Goal: Task Accomplishment & Management: Complete application form

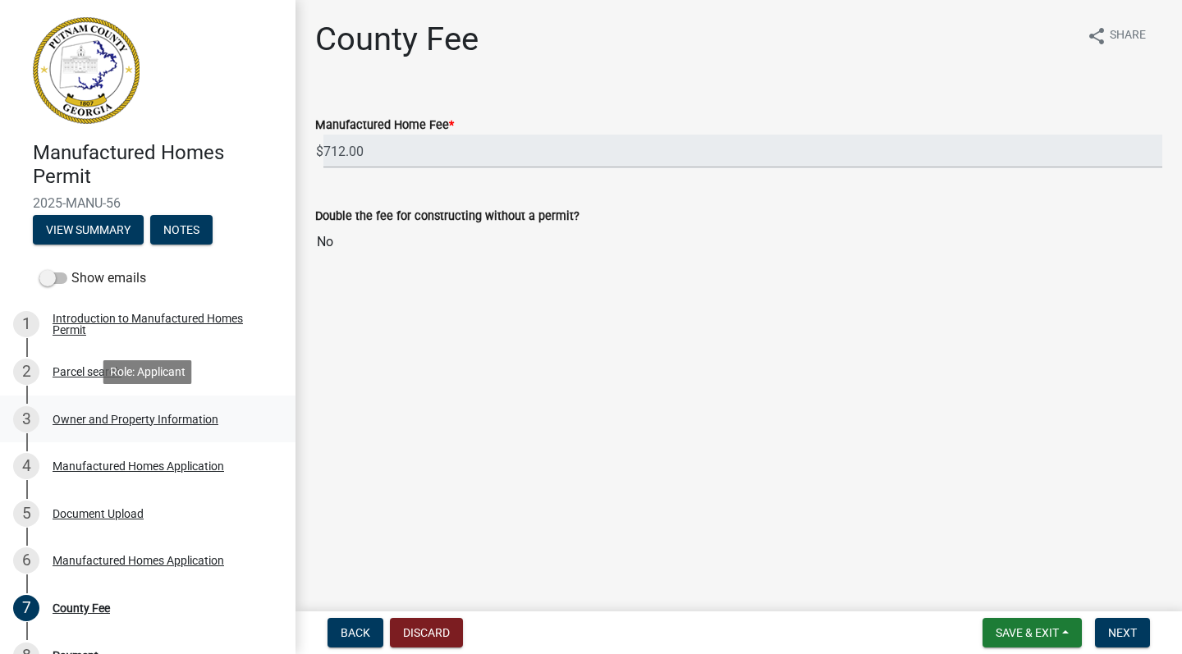
click at [110, 423] on div "Owner and Property Information" at bounding box center [136, 419] width 166 height 11
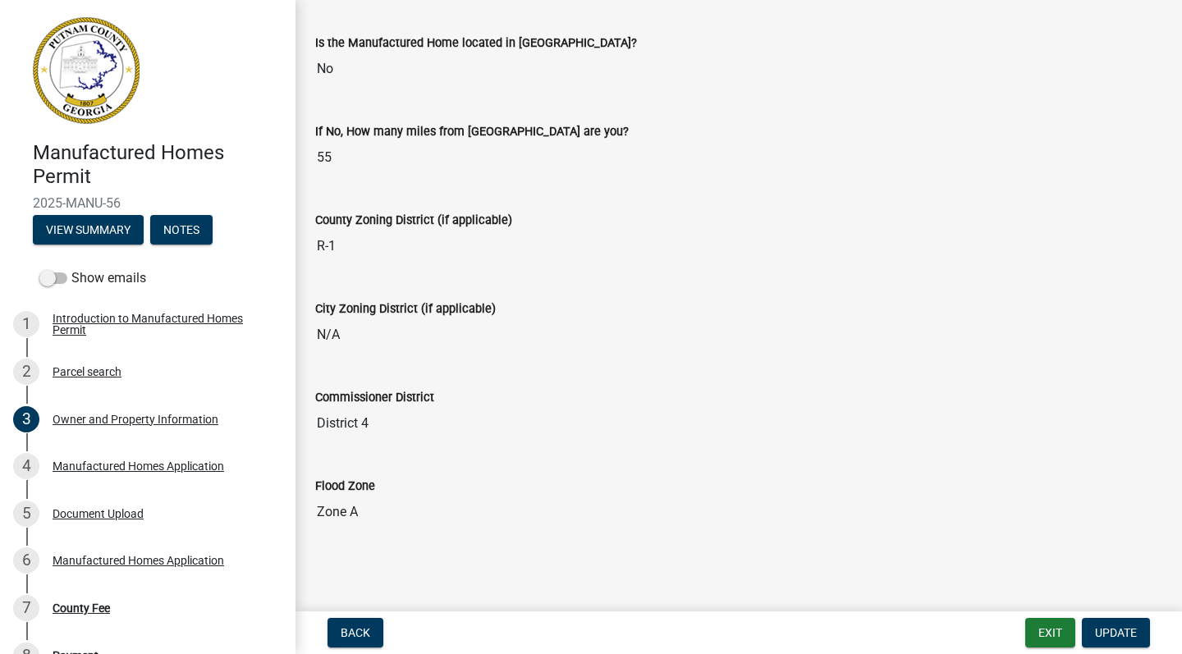
scroll to position [1750, 0]
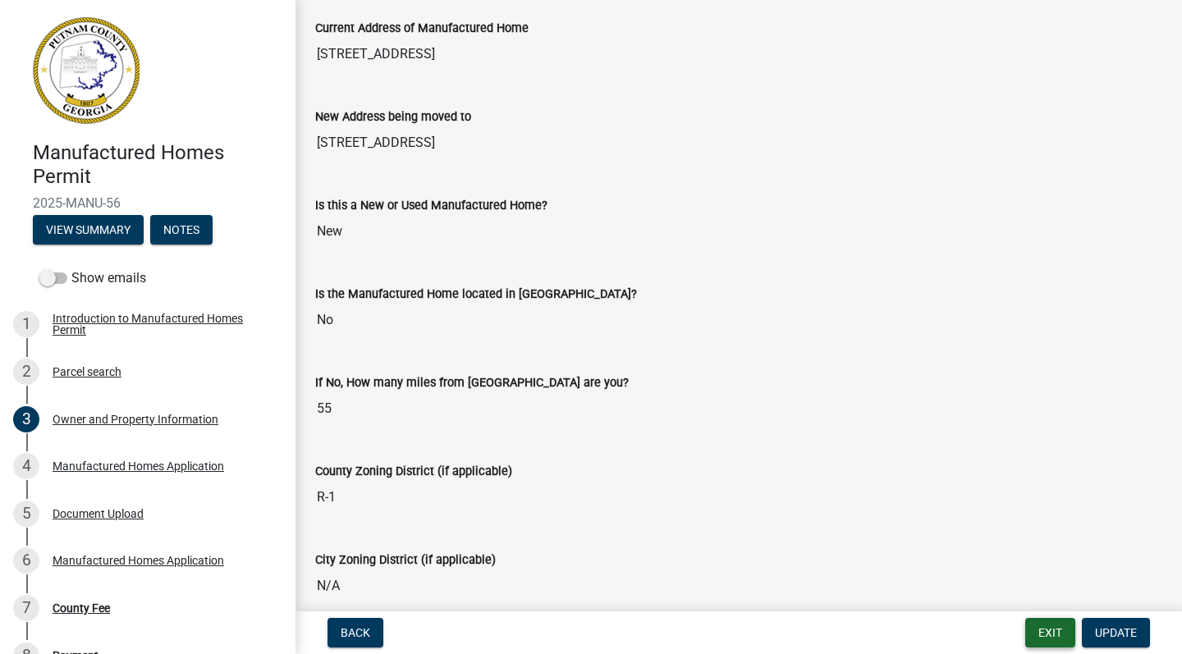
click at [1042, 633] on button "Exit" at bounding box center [1050, 633] width 50 height 30
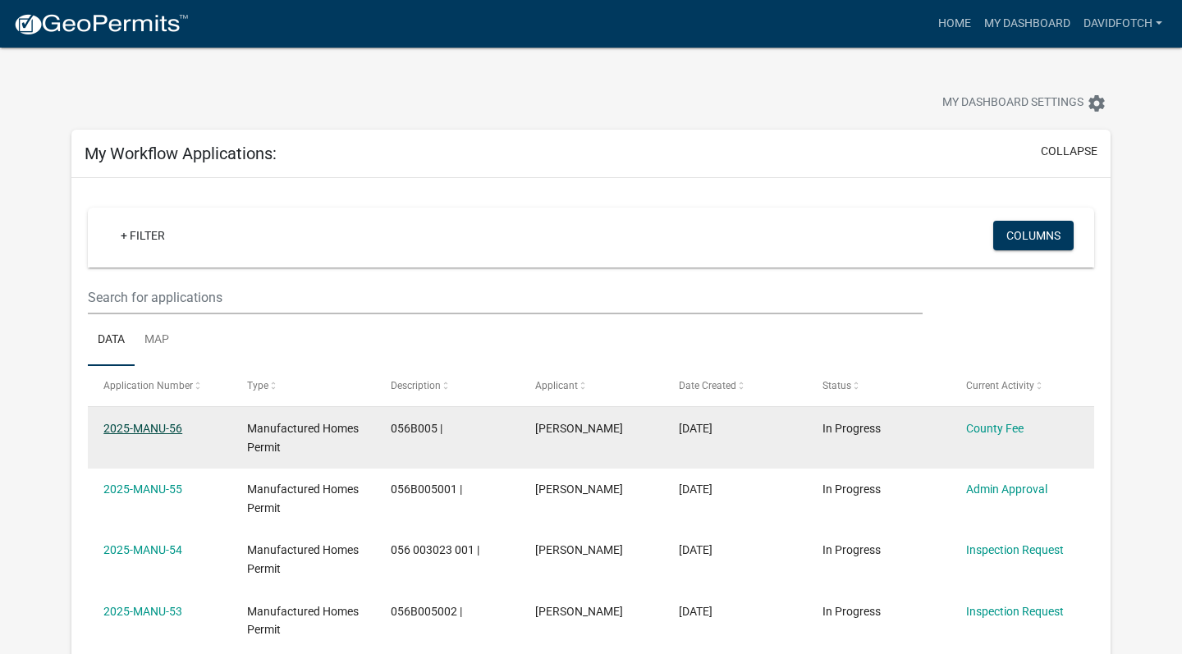
click at [141, 431] on link "2025-MANU-56" at bounding box center [142, 428] width 79 height 13
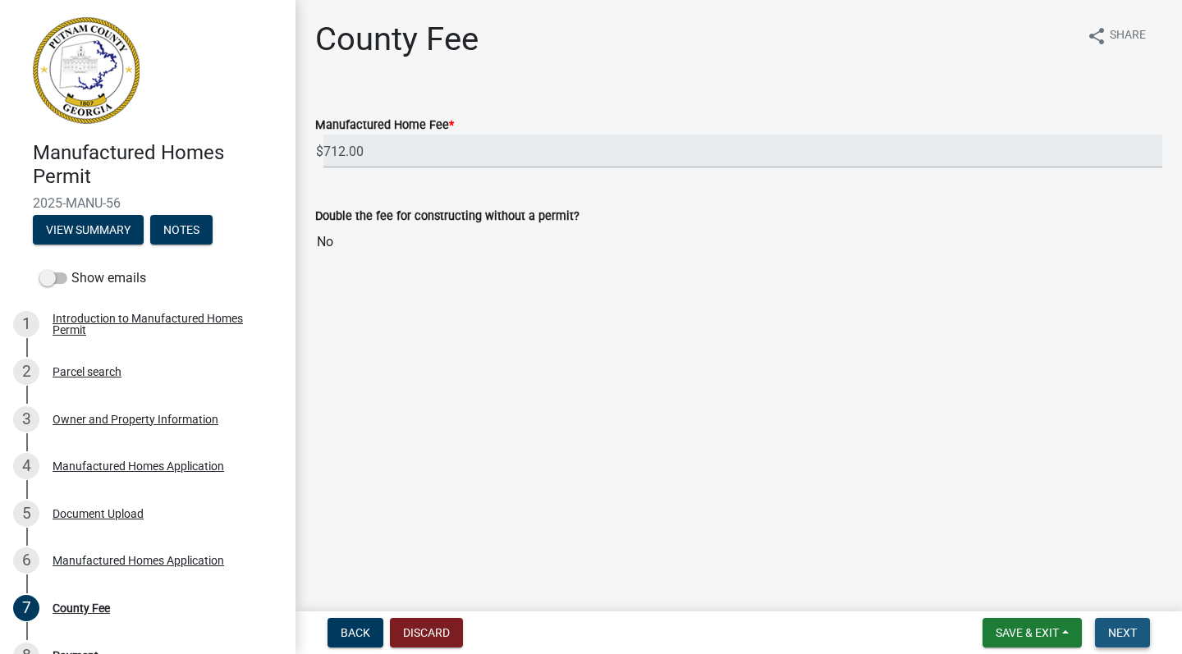
click at [1132, 636] on span "Next" at bounding box center [1122, 632] width 29 height 13
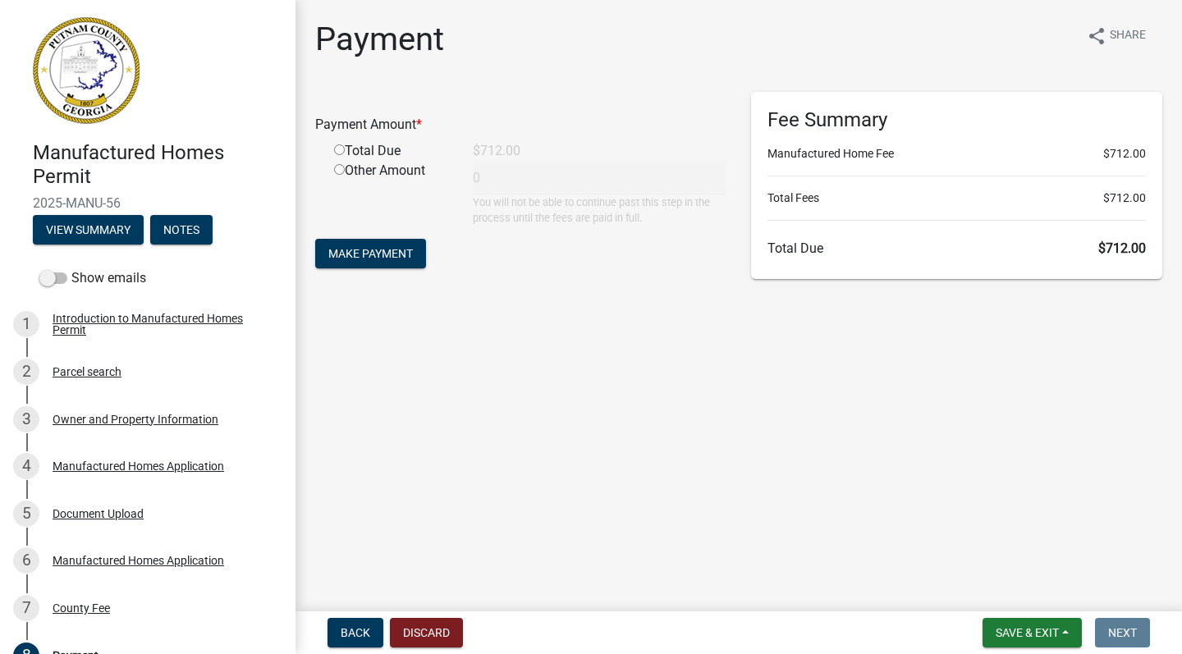
click at [346, 151] on div "Total Due" at bounding box center [391, 151] width 139 height 20
click at [337, 152] on input "radio" at bounding box center [339, 149] width 11 height 11
radio input "true"
type input "712"
click at [381, 249] on span "Make Payment" at bounding box center [370, 253] width 85 height 13
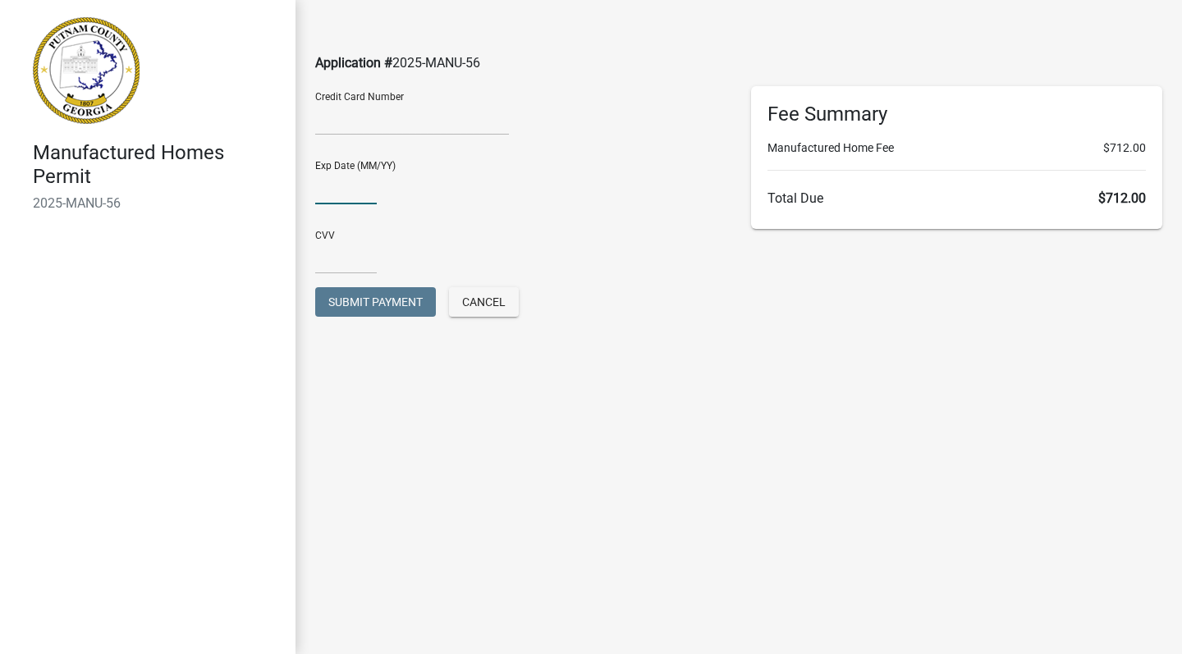
click at [336, 194] on input "text" at bounding box center [346, 188] width 62 height 34
type input "11/29"
click at [334, 268] on input "text" at bounding box center [346, 257] width 62 height 34
type input "939"
click at [374, 303] on span "Submit Payment" at bounding box center [375, 301] width 94 height 13
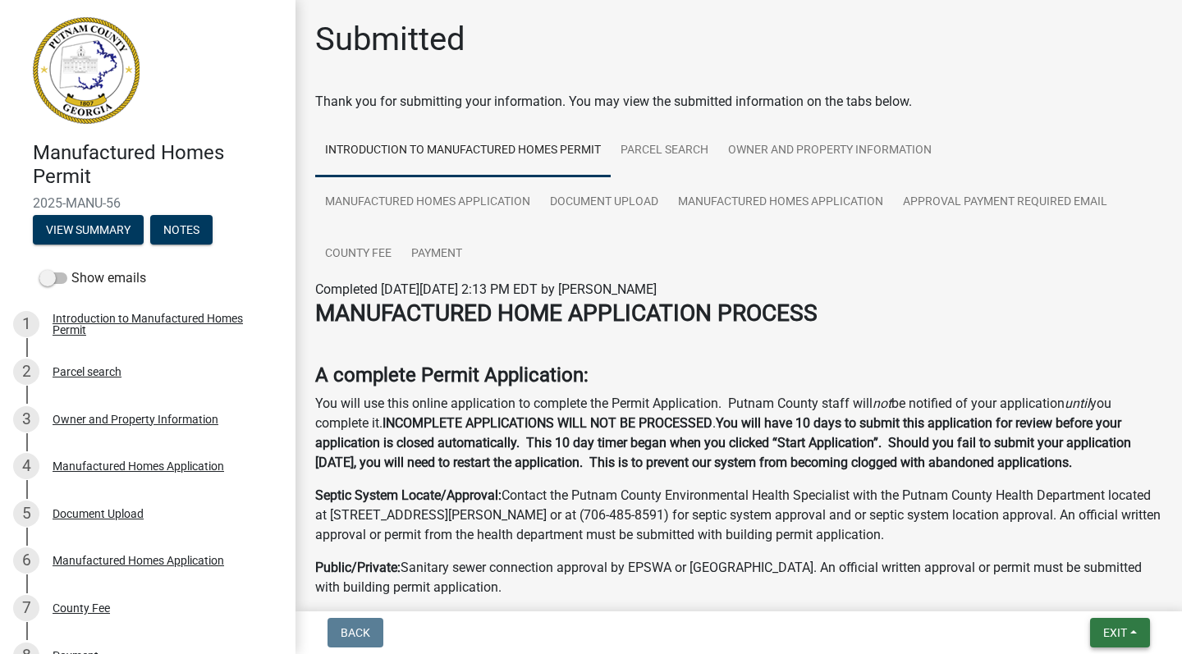
click at [1103, 633] on span "Exit" at bounding box center [1115, 632] width 24 height 13
click at [1086, 593] on button "Save & Exit" at bounding box center [1084, 589] width 131 height 39
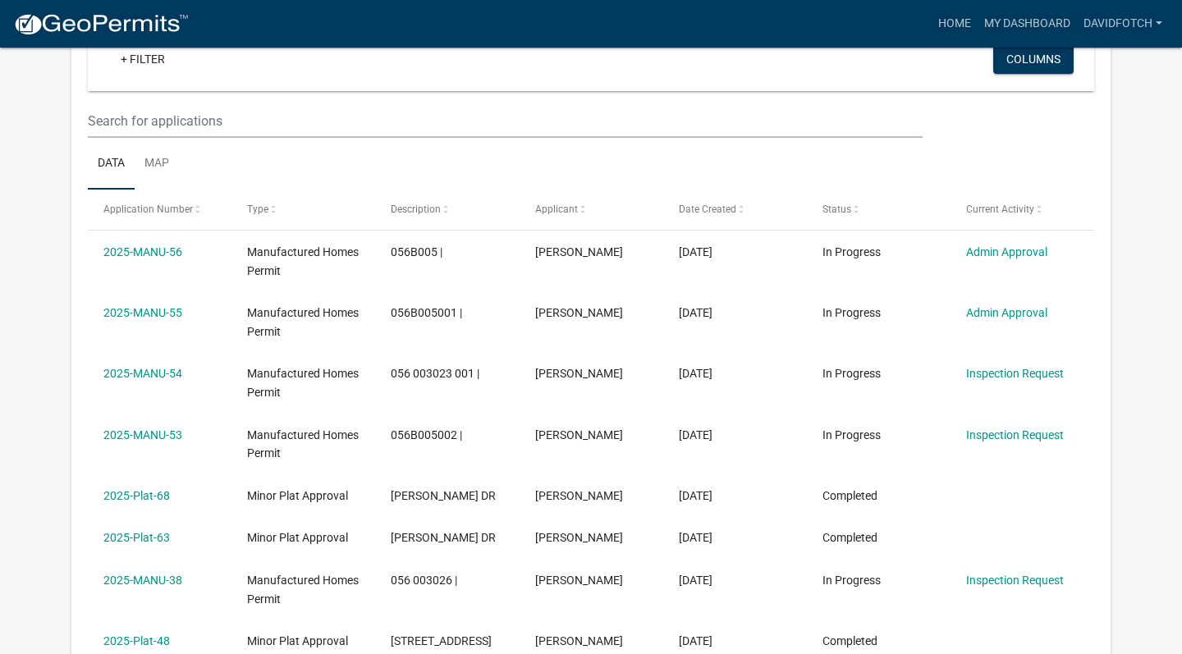
scroll to position [212, 0]
